Goal: Information Seeking & Learning: Learn about a topic

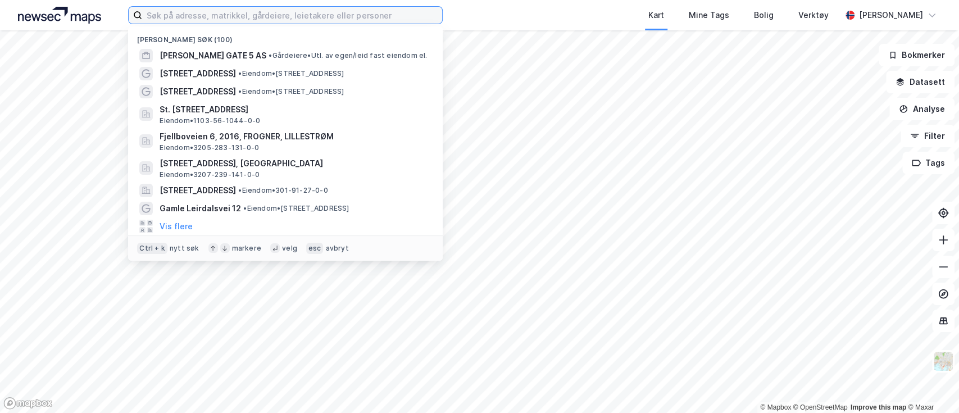
click at [370, 10] on input at bounding box center [292, 15] width 300 height 17
paste input "Njord Prosjekt 51 AS"
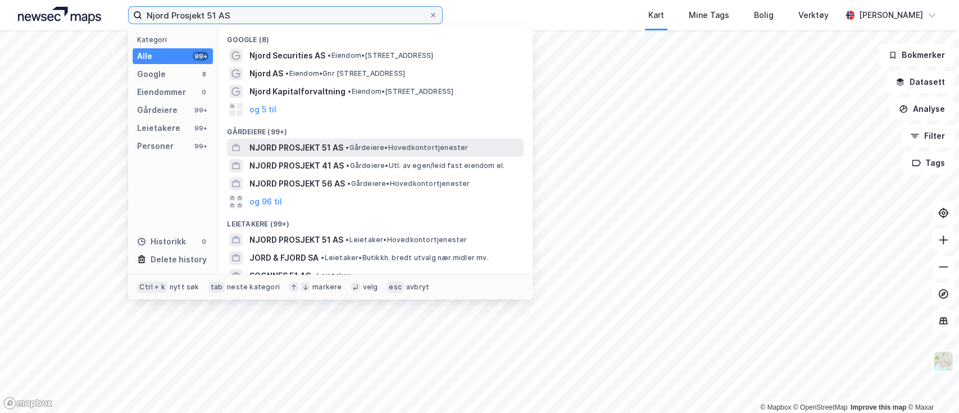
type input "Njord Prosjekt 51 AS"
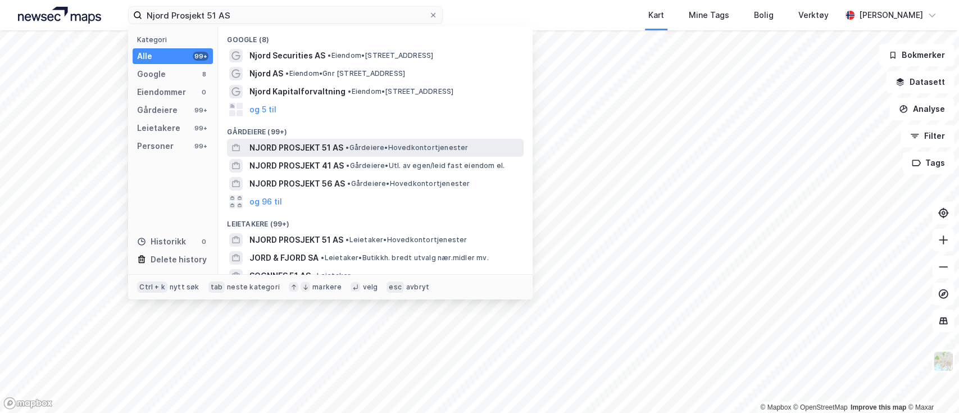
click at [320, 146] on span "NJORD PROSJEKT 51 AS" at bounding box center [296, 147] width 94 height 13
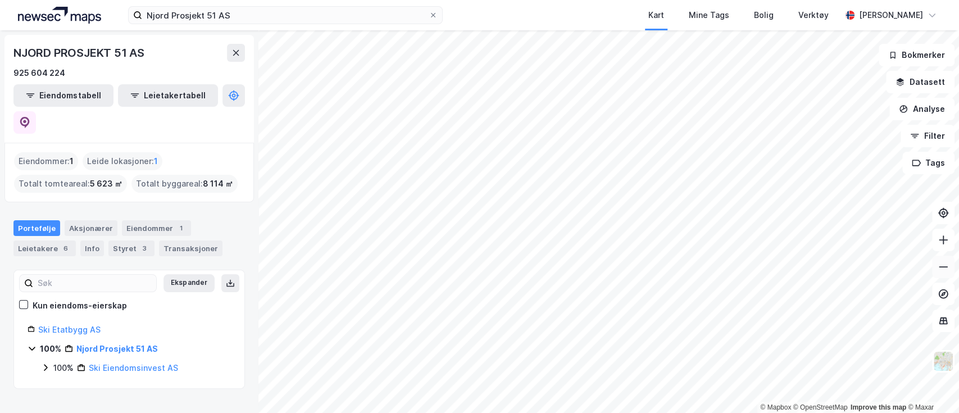
click at [948, 267] on icon at bounding box center [942, 266] width 11 height 11
click at [944, 76] on button "Datasett" at bounding box center [920, 82] width 69 height 22
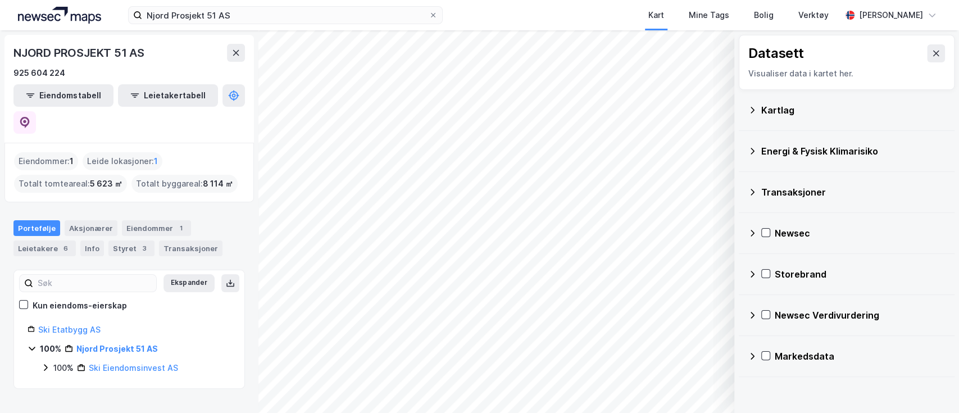
click at [878, 101] on div "Kartlag" at bounding box center [847, 110] width 198 height 27
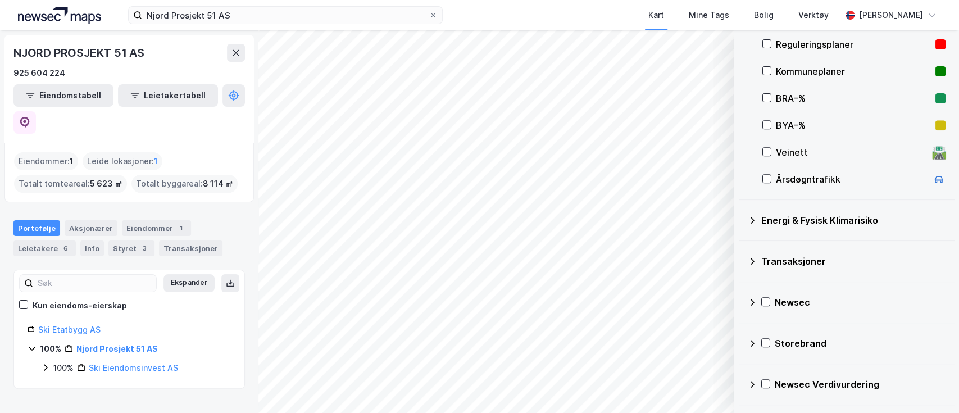
scroll to position [318, 0]
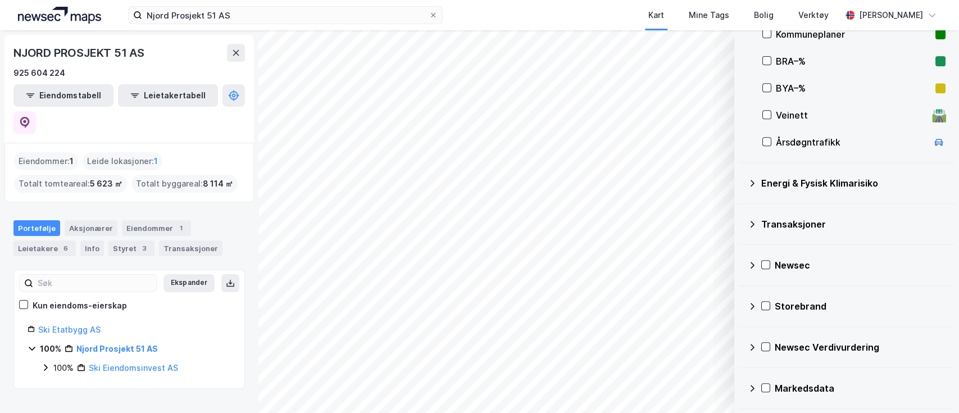
click at [845, 392] on div "Markedsdata" at bounding box center [860, 387] width 171 height 13
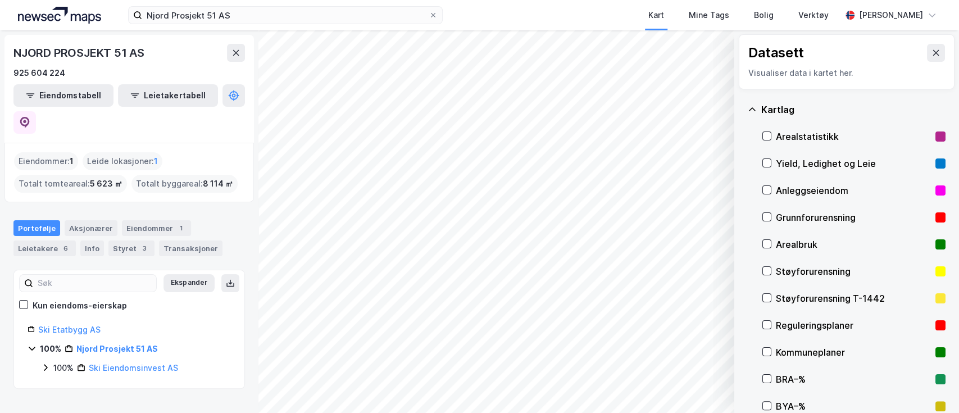
scroll to position [0, 0]
click at [935, 43] on div "Datasett Visualiser data i kartet her." at bounding box center [847, 62] width 216 height 55
click at [931, 51] on icon at bounding box center [935, 53] width 9 height 9
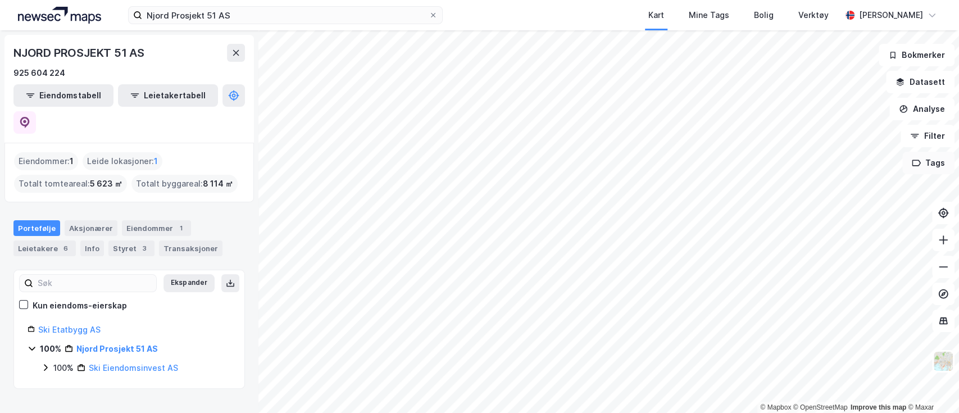
click at [916, 165] on icon "button" at bounding box center [916, 163] width 8 height 6
click at [823, 168] on div "Tags" at bounding box center [807, 170] width 161 height 18
click at [729, 160] on div "Tags" at bounding box center [808, 171] width 180 height 39
click at [738, 168] on div "Tags" at bounding box center [740, 170] width 27 height 18
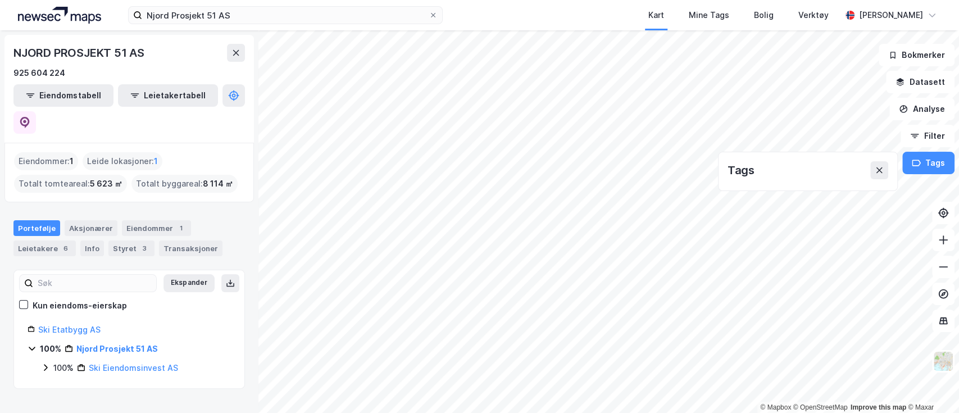
click at [738, 168] on div "Tags" at bounding box center [740, 170] width 27 height 18
click at [883, 166] on icon at bounding box center [879, 170] width 9 height 9
click at [943, 266] on icon at bounding box center [943, 266] width 9 height 1
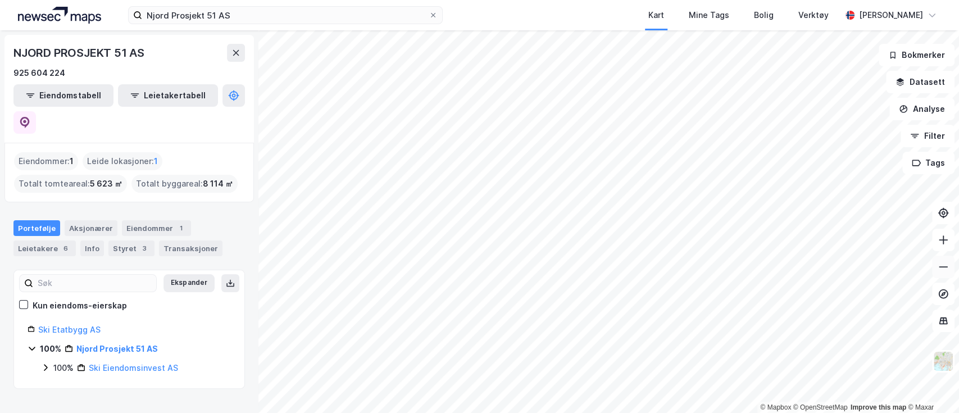
click at [943, 266] on icon at bounding box center [943, 266] width 9 height 1
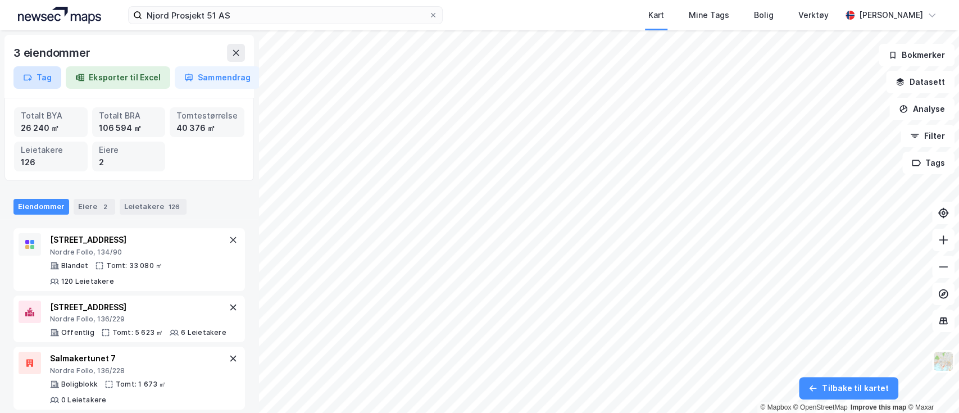
click at [34, 78] on button "Tag" at bounding box center [37, 77] width 48 height 22
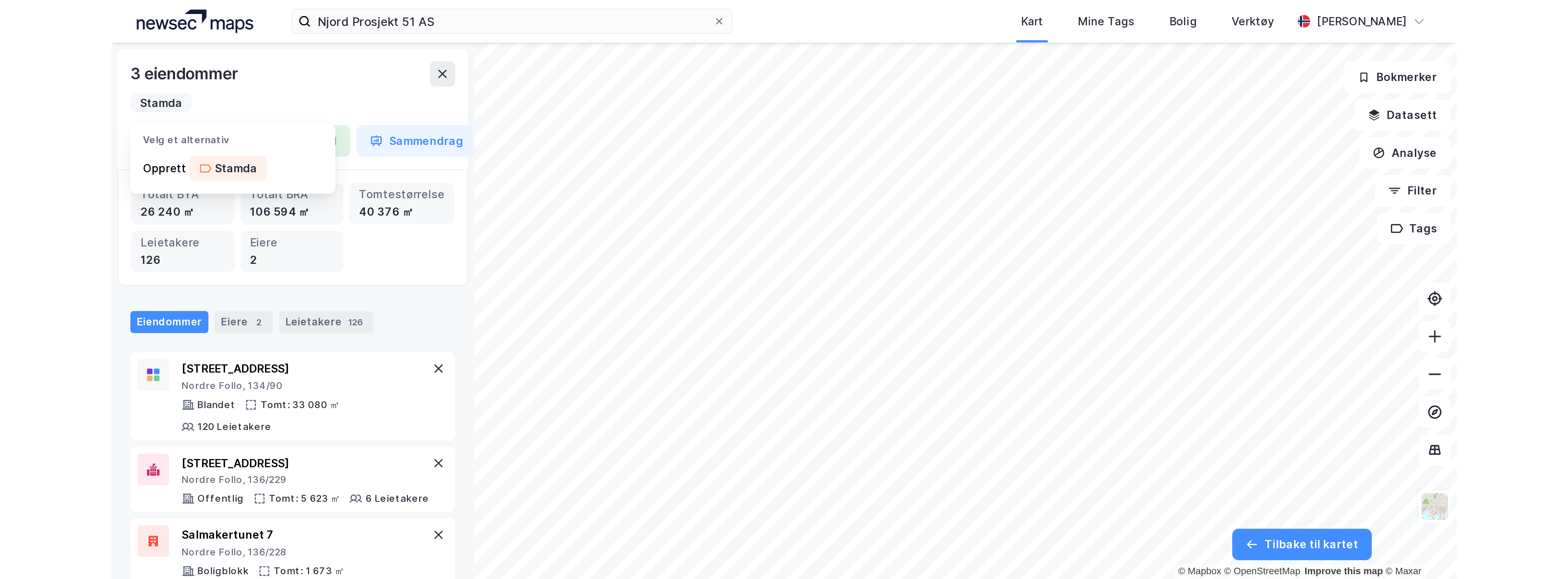
scroll to position [0, 4]
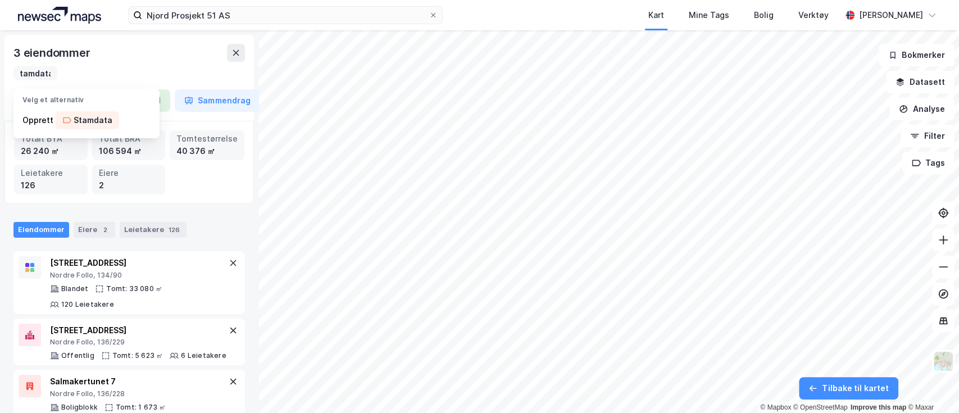
type input "Stamdata"
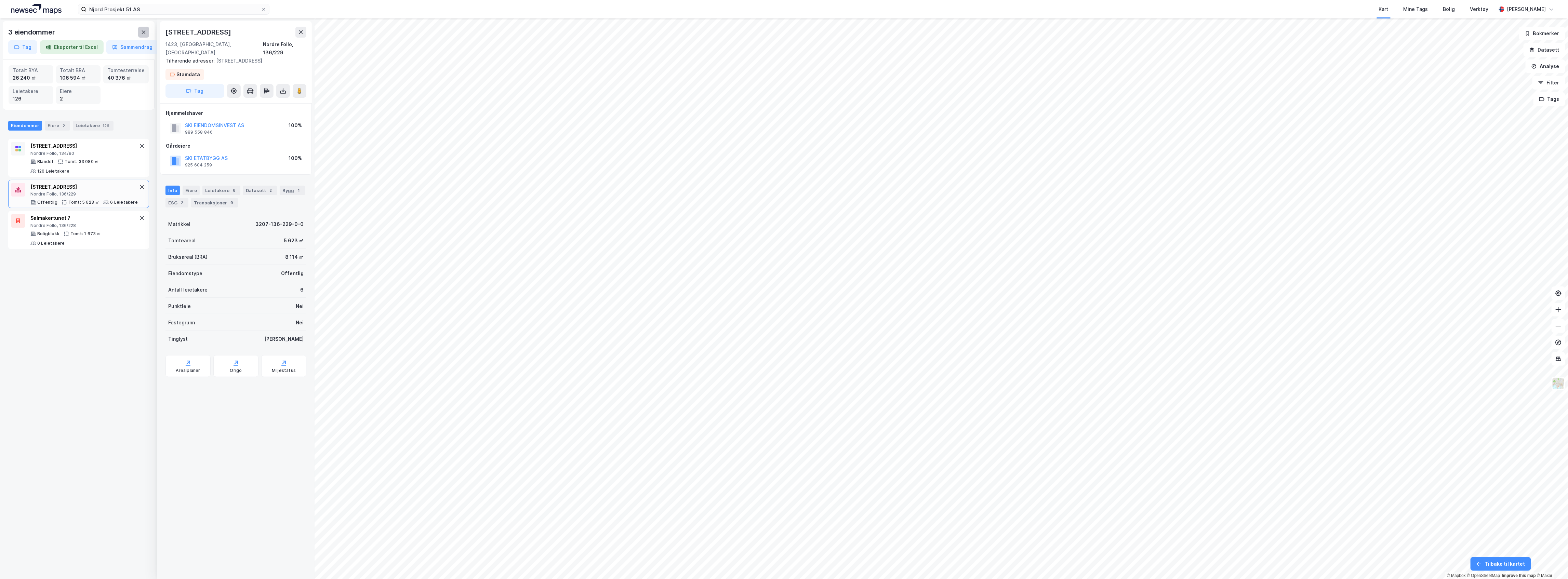
click at [147, 32] on button at bounding box center [144, 32] width 11 height 11
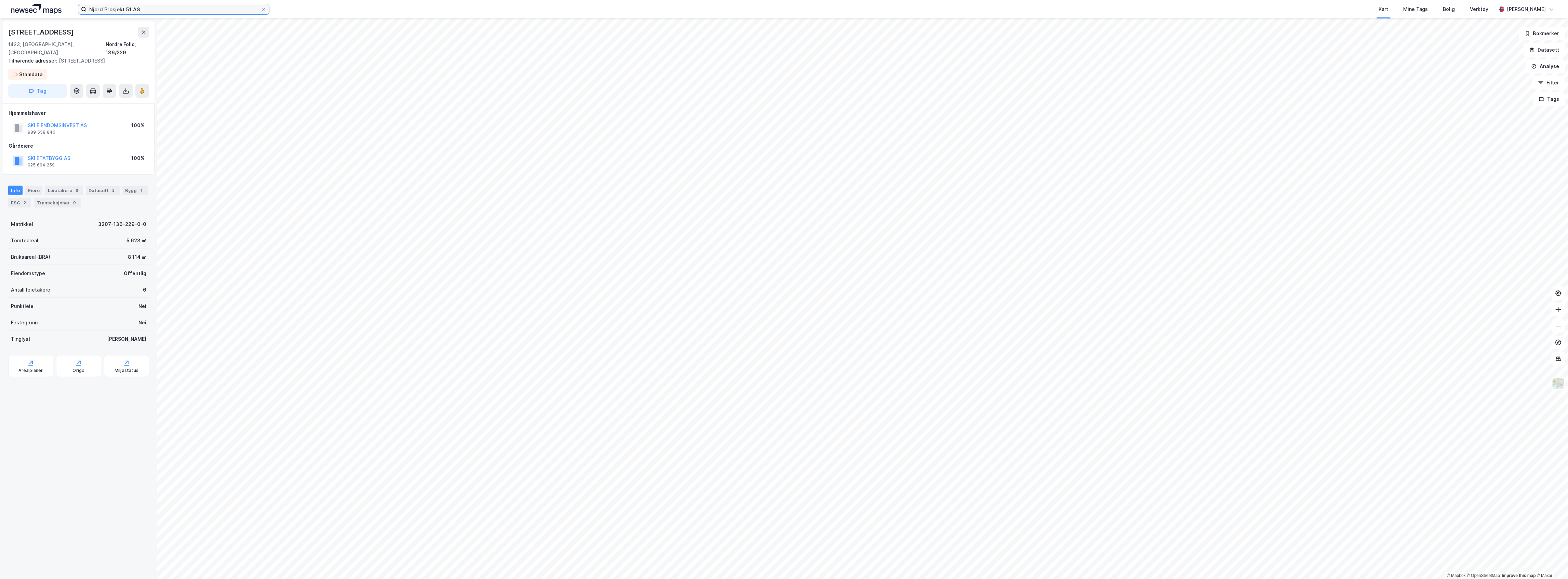
click at [231, 10] on input "Njord Prosjekt 51 AS" at bounding box center [173, 9] width 174 height 10
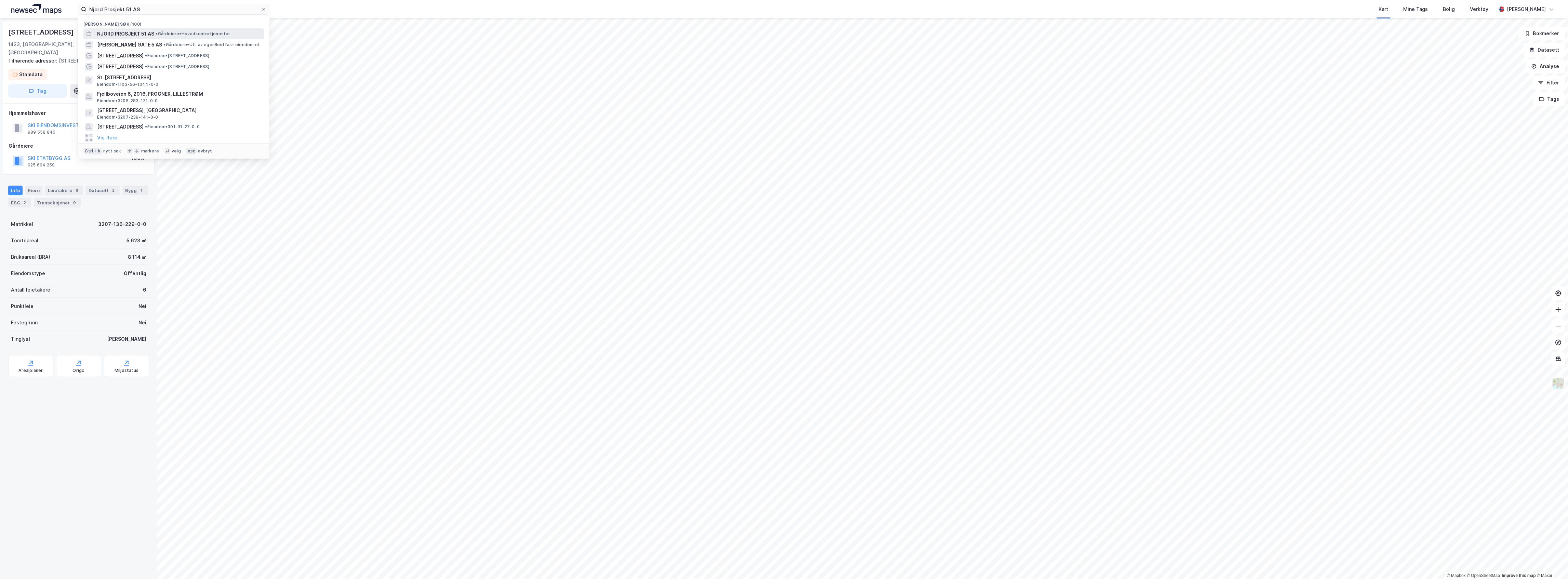
click at [134, 35] on span "NJORD PROSJEKT 51 AS" at bounding box center [126, 33] width 57 height 8
